Goal: Check status: Check status

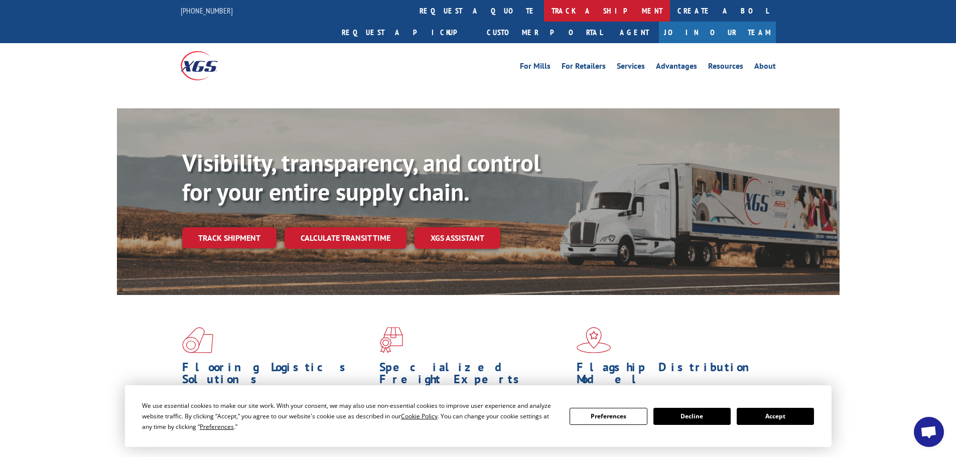
click at [544, 14] on link "track a shipment" at bounding box center [607, 11] width 126 height 22
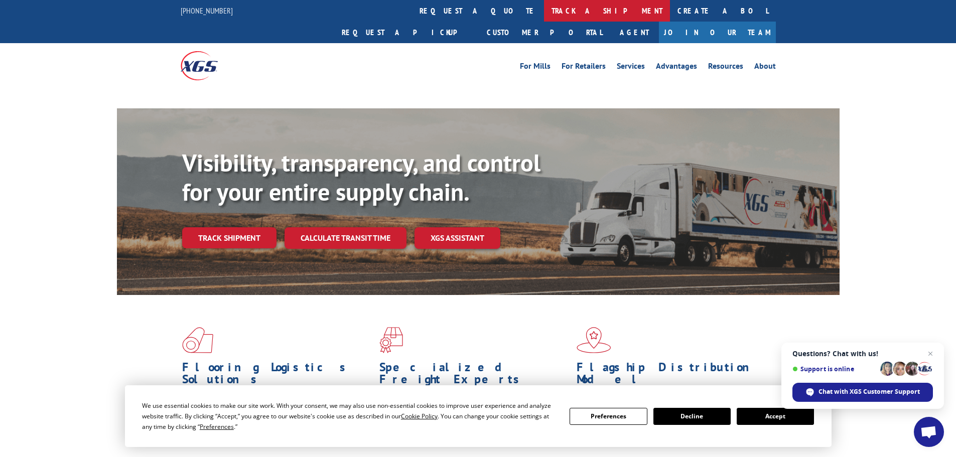
click at [544, 6] on link "track a shipment" at bounding box center [607, 11] width 126 height 22
click at [544, 9] on link "track a shipment" at bounding box center [607, 11] width 126 height 22
click at [929, 354] on span "Close chat" at bounding box center [930, 354] width 13 height 13
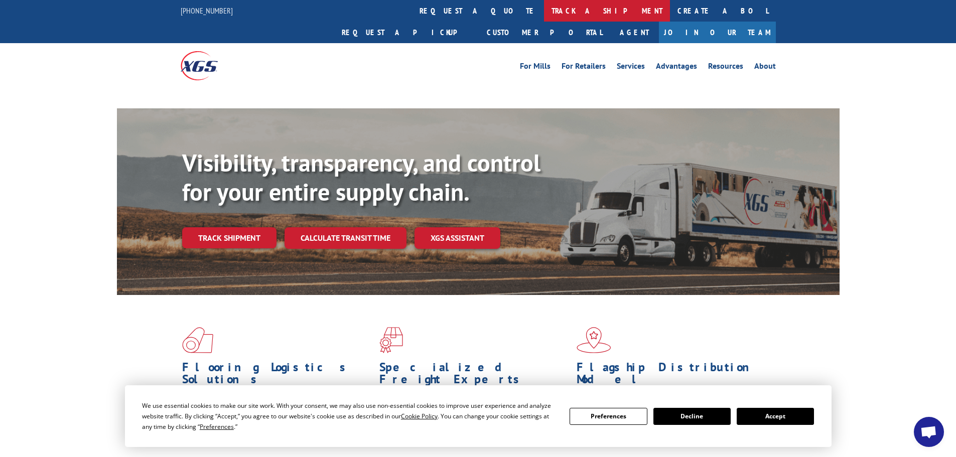
click at [544, 10] on link "track a shipment" at bounding box center [607, 11] width 126 height 22
drag, startPoint x: 239, startPoint y: 79, endPoint x: 218, endPoint y: 59, distance: 28.8
click at [544, 7] on link "track a shipment" at bounding box center [607, 11] width 126 height 22
click at [544, 13] on link "track a shipment" at bounding box center [607, 11] width 126 height 22
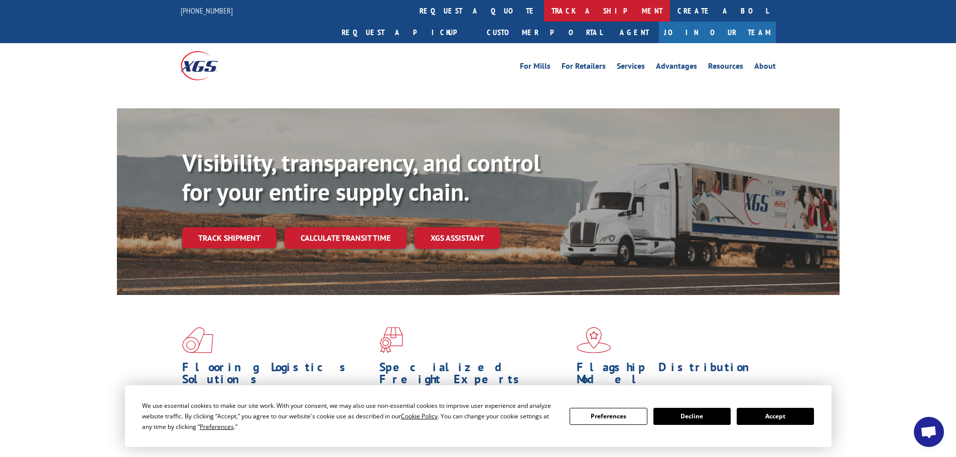
click at [544, 7] on link "track a shipment" at bounding box center [607, 11] width 126 height 22
drag, startPoint x: 952, startPoint y: 0, endPoint x: 690, endPoint y: 100, distance: 280.4
click at [690, 108] on div "Visibility, transparency, and control for your entire supply chain. Track shipm…" at bounding box center [478, 211] width 723 height 206
click at [544, 9] on link "track a shipment" at bounding box center [607, 11] width 126 height 22
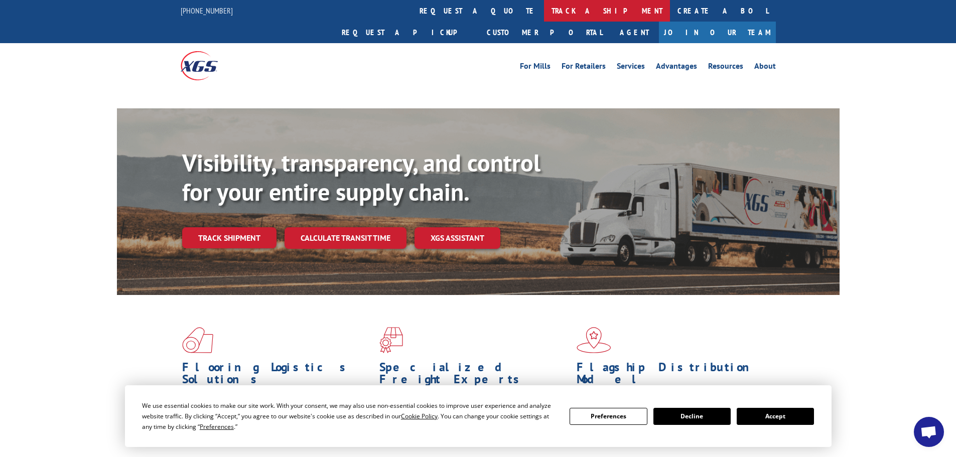
click at [544, 7] on link "track a shipment" at bounding box center [607, 11] width 126 height 22
click at [544, 12] on link "track a shipment" at bounding box center [607, 11] width 126 height 22
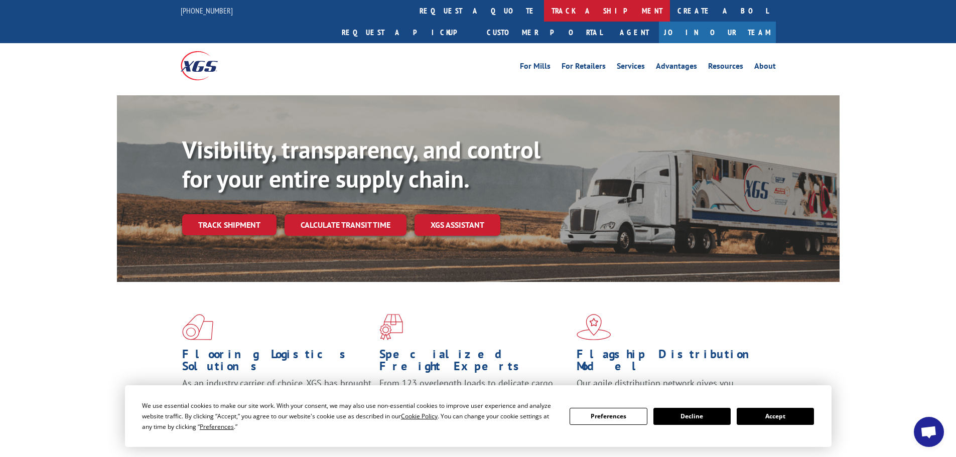
click at [544, 12] on link "track a shipment" at bounding box center [607, 11] width 126 height 22
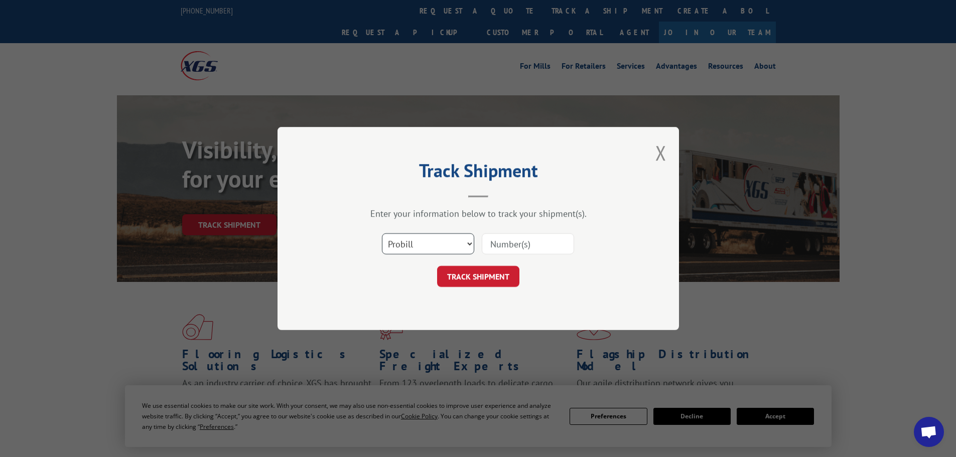
click at [406, 247] on select "Select category... Probill BOL PO" at bounding box center [428, 243] width 92 height 21
select select "bol"
click at [382, 233] on select "Select category... Probill BOL PO" at bounding box center [428, 243] width 92 height 21
paste input "854335"
type input "854335"
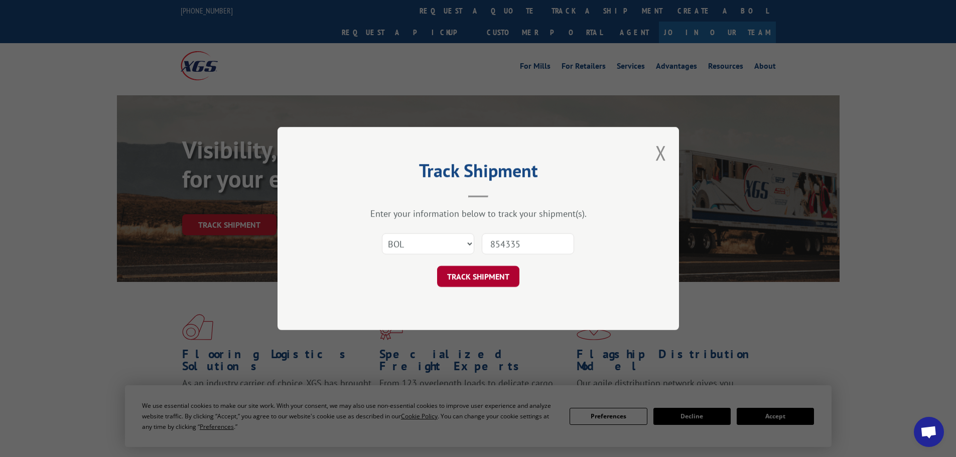
click at [476, 278] on button "TRACK SHIPMENT" at bounding box center [478, 276] width 82 height 21
